Goal: Task Accomplishment & Management: Manage account settings

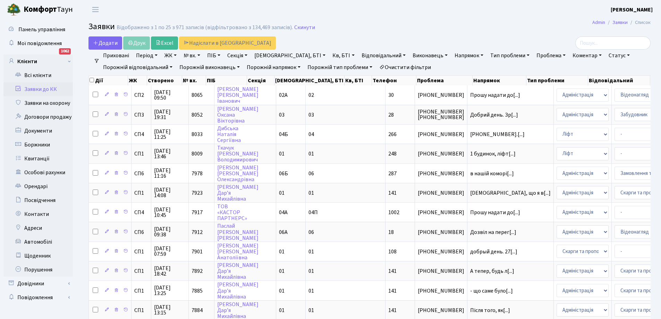
select select "25"
click at [45, 87] on link "Заявки до КК" at bounding box center [37, 89] width 69 height 14
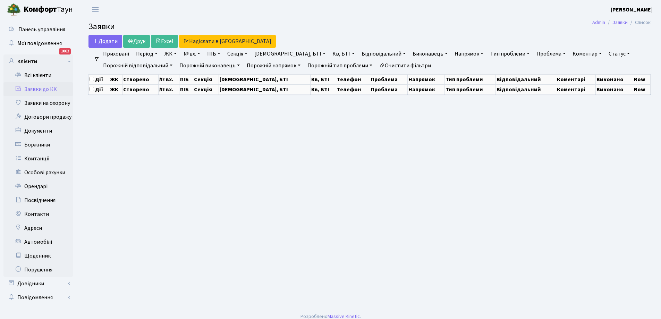
select select "25"
